Goal: Task Accomplishment & Management: Manage account settings

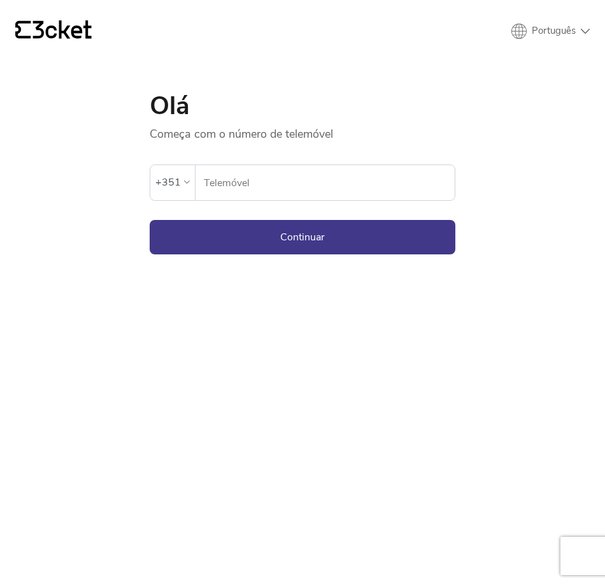
click at [235, 185] on input "Telemóvel" at bounding box center [329, 182] width 252 height 35
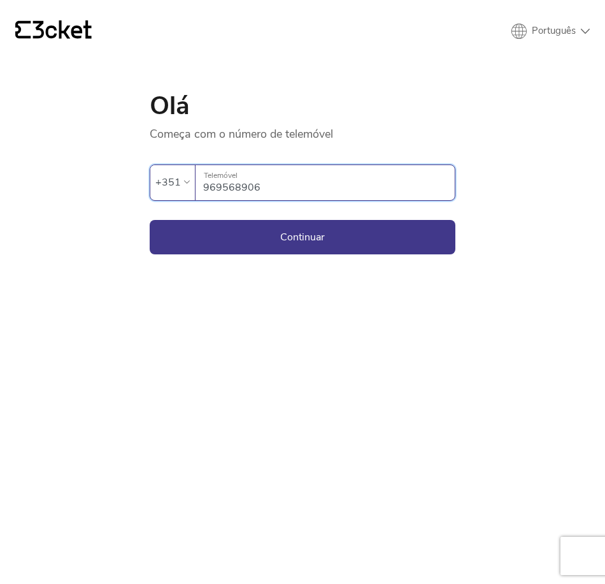
type input "969568906"
click at [150, 220] on button "Continuar" at bounding box center [303, 237] width 306 height 34
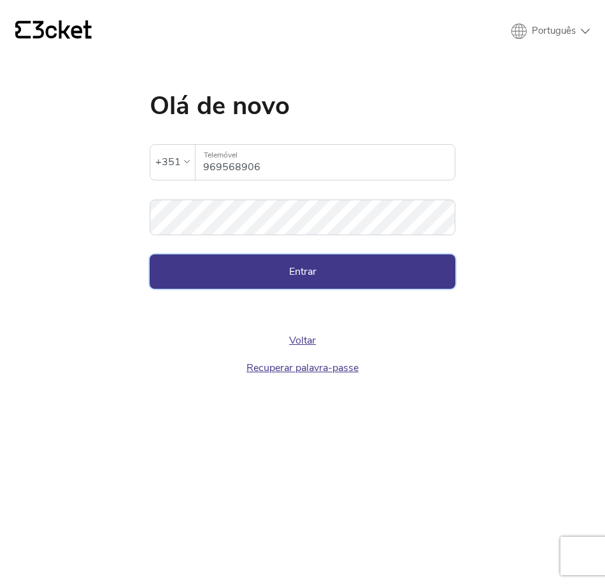
click at [300, 268] on button "Entrar" at bounding box center [303, 271] width 306 height 34
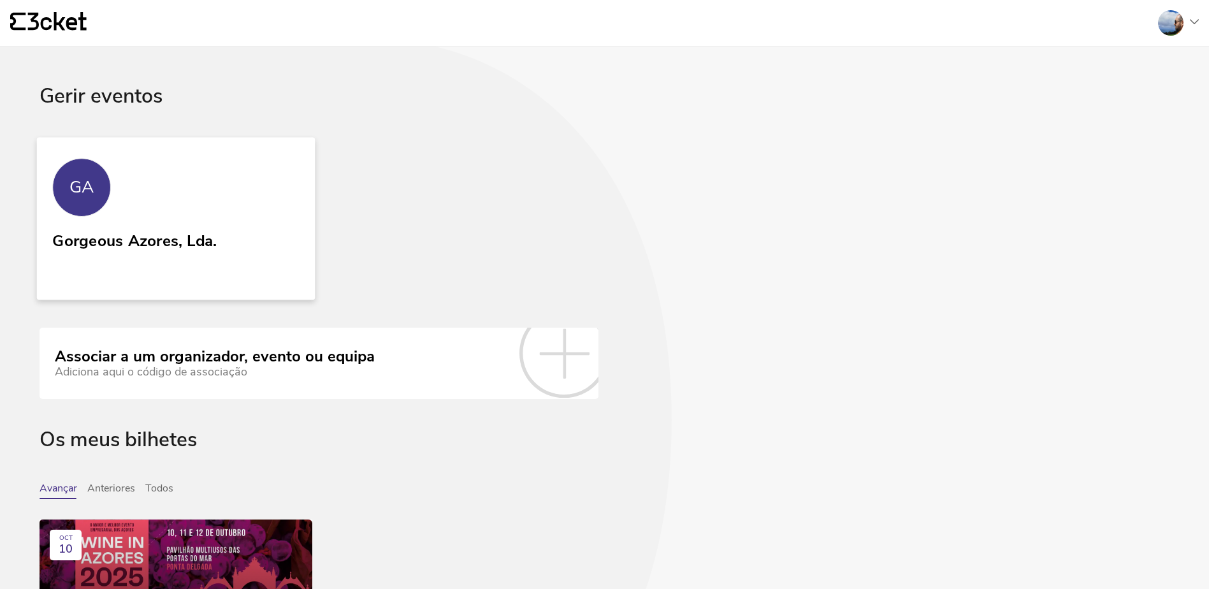
click at [110, 212] on link "GA Gorgeous Azores, Lda." at bounding box center [176, 218] width 279 height 163
